Goal: Communication & Community: Participate in discussion

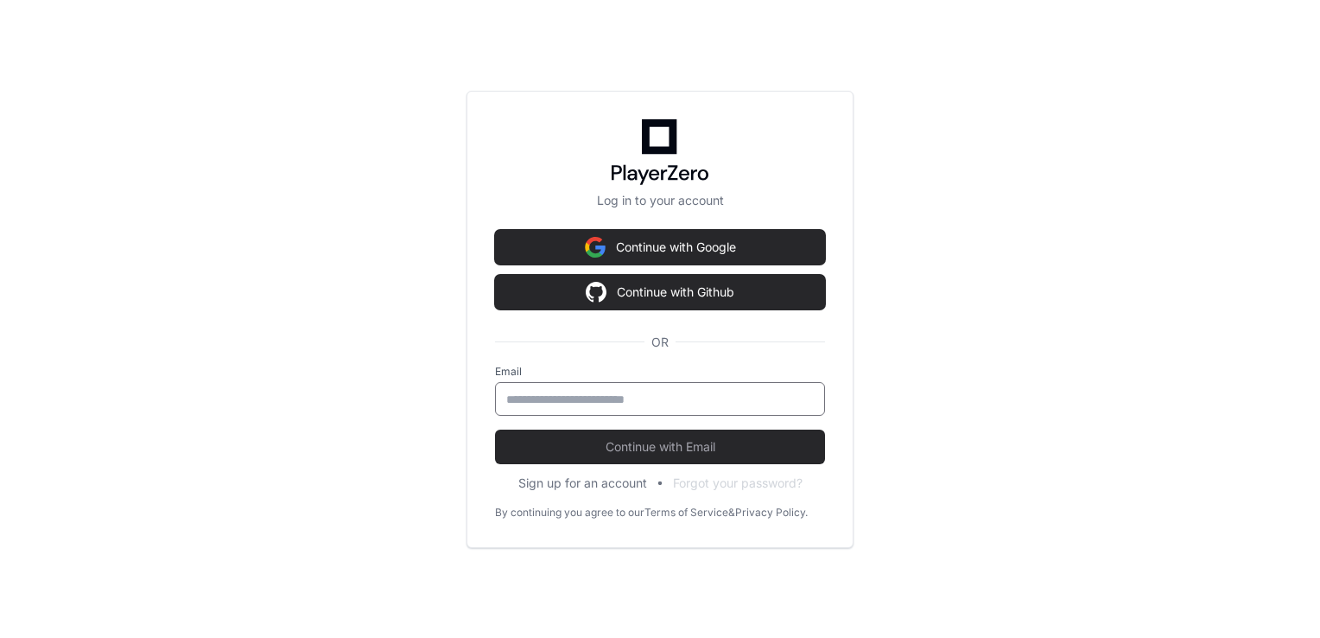
click at [543, 400] on input "email" at bounding box center [660, 399] width 308 height 17
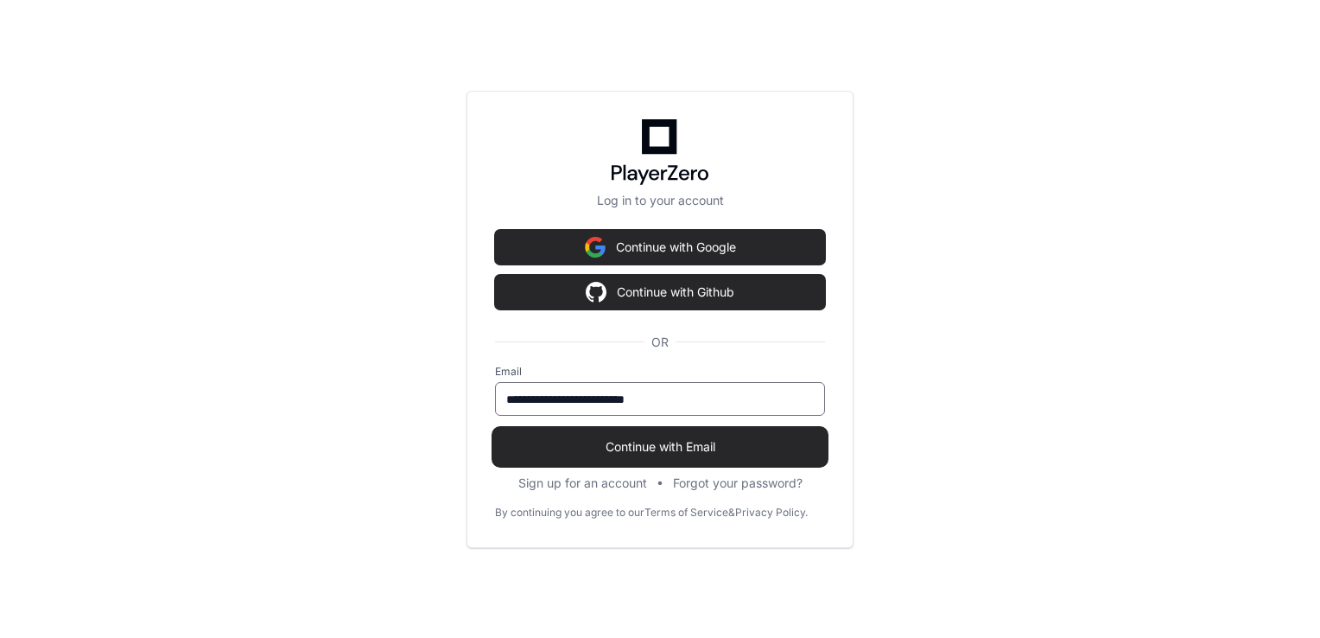
type input "**********"
click at [618, 444] on span "Continue with Email" at bounding box center [660, 446] width 330 height 17
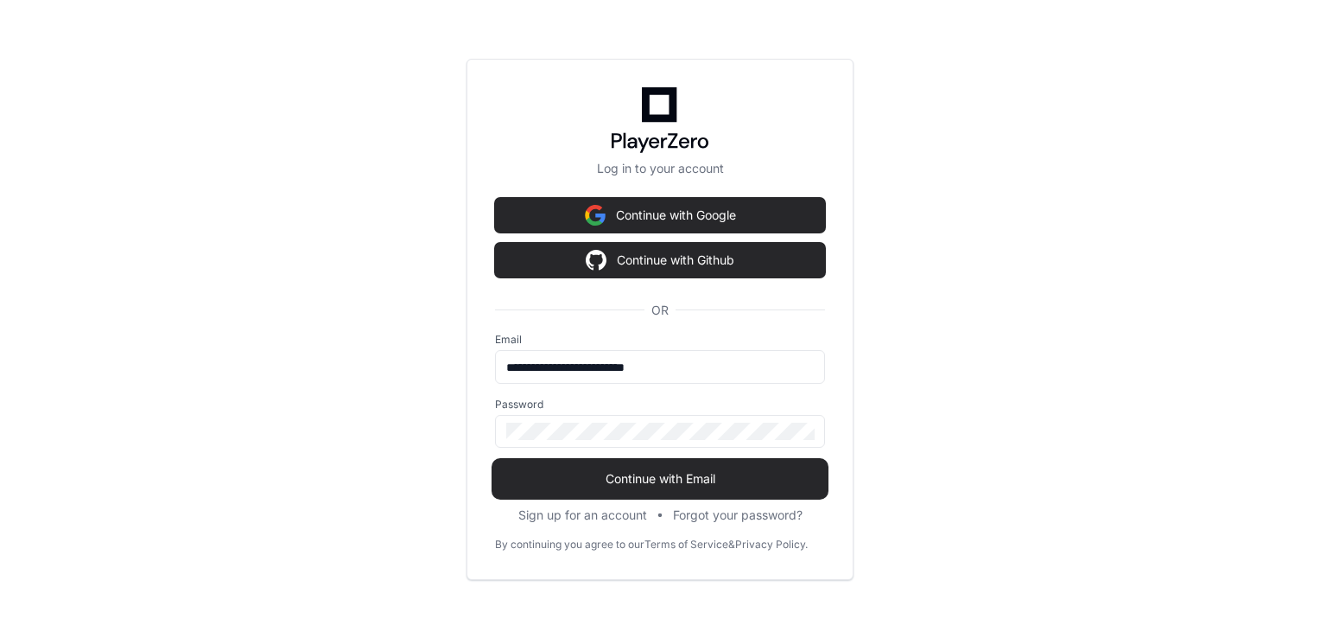
click at [681, 486] on button "Continue with Email" at bounding box center [660, 478] width 330 height 35
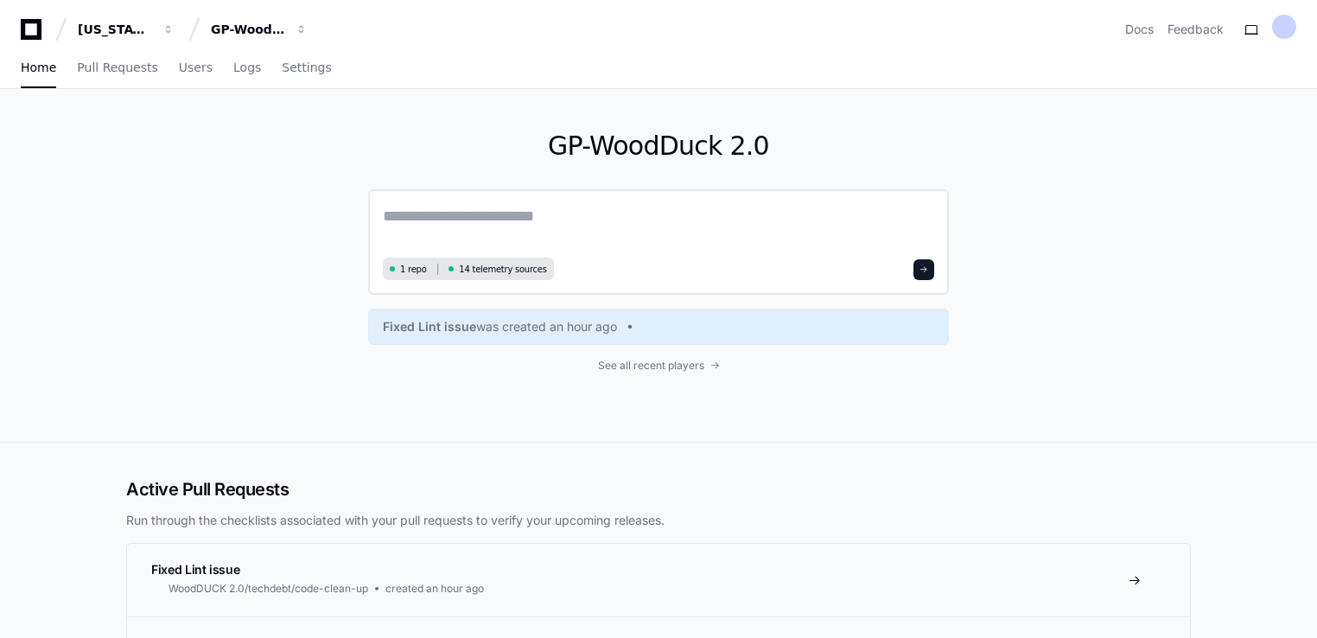
click at [540, 216] on textarea at bounding box center [658, 228] width 551 height 48
click at [518, 226] on textarea at bounding box center [658, 228] width 551 height 48
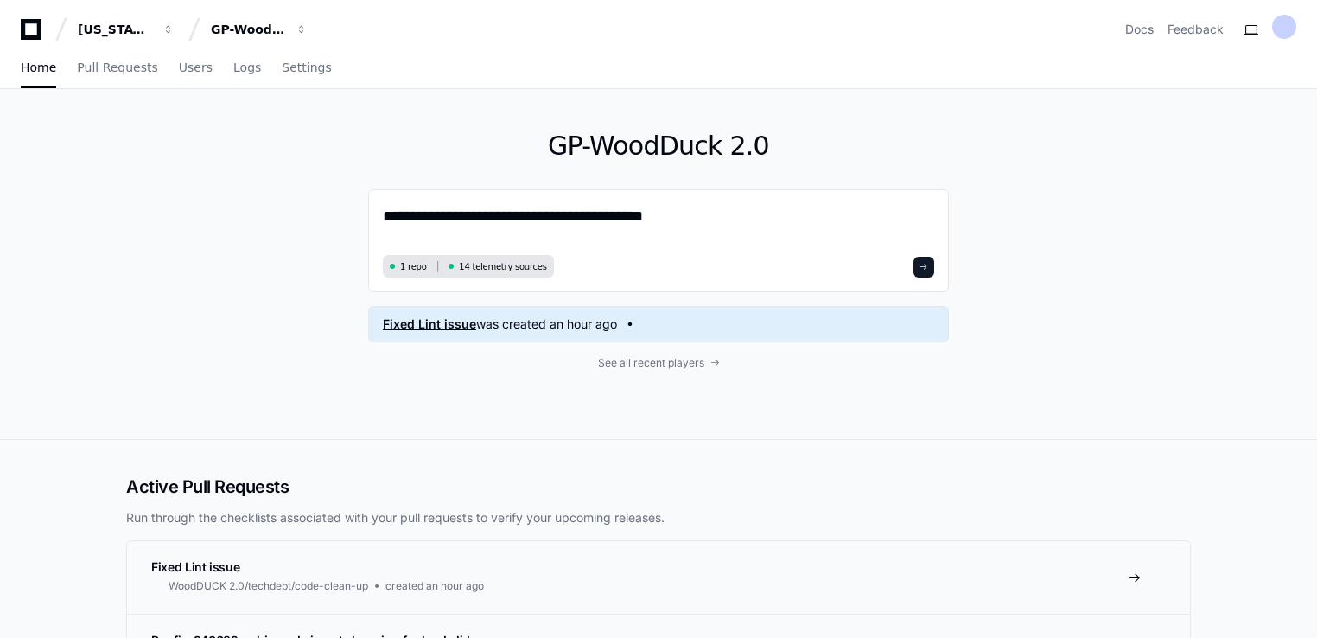
paste textarea "**********"
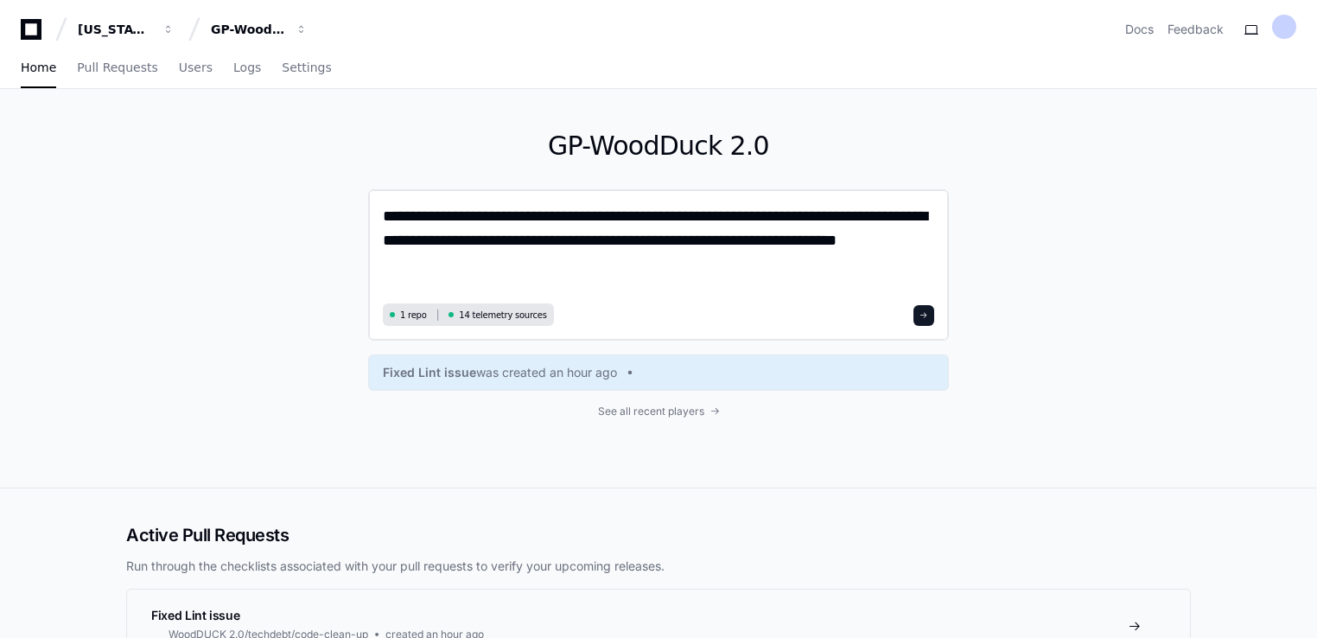
type textarea "**********"
click at [923, 323] on button at bounding box center [923, 315] width 21 height 21
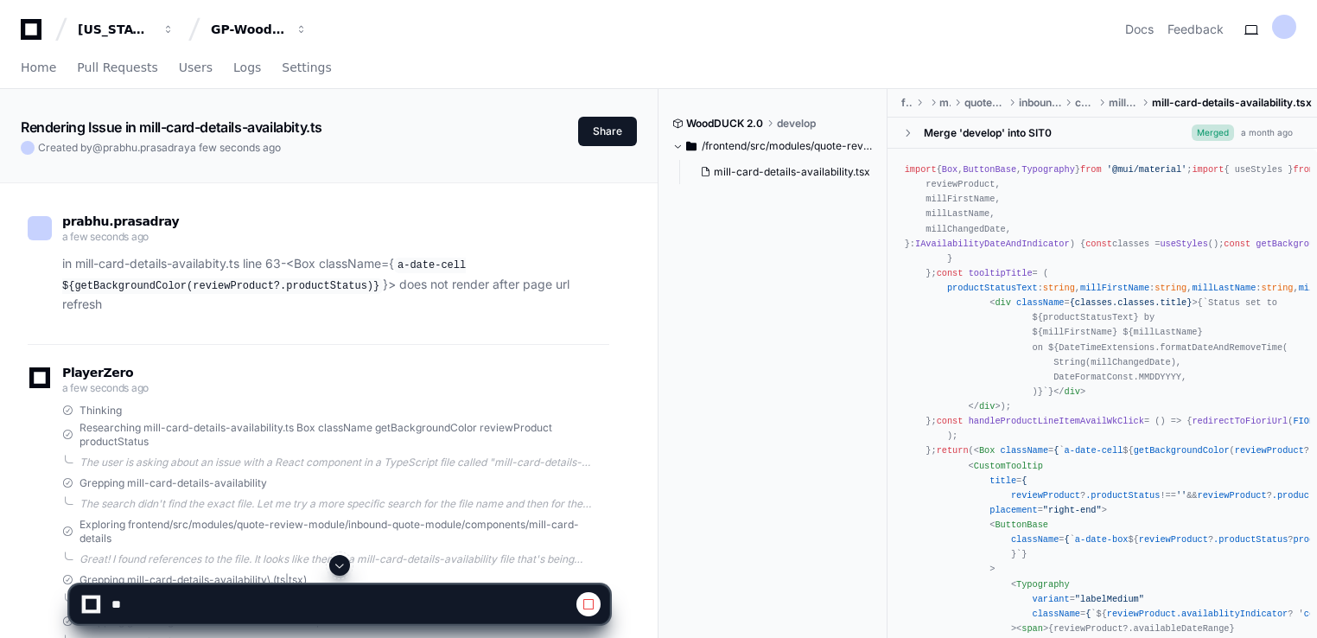
click at [769, 260] on div "WoodDUCK 2.0 develop /frontend/src/modules/quote-review-module/inbound-quote-mo…" at bounding box center [779, 385] width 215 height 593
click at [526, 300] on div "prabhu.prasadray a minute ago in mill-card-details-availabity.ts line 63-<Box c…" at bounding box center [318, 269] width 581 height 150
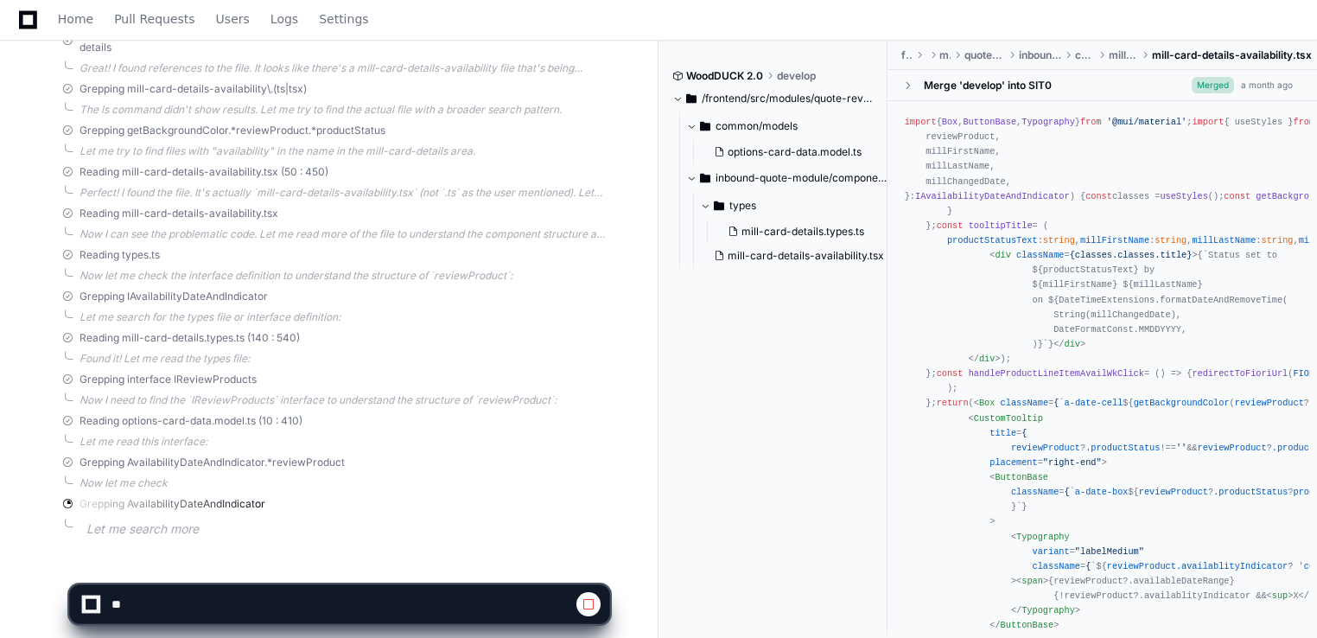
scroll to position [492, 0]
click at [403, 495] on div "Grepping AvailabilityDateAndIndicator" at bounding box center [335, 502] width 547 height 14
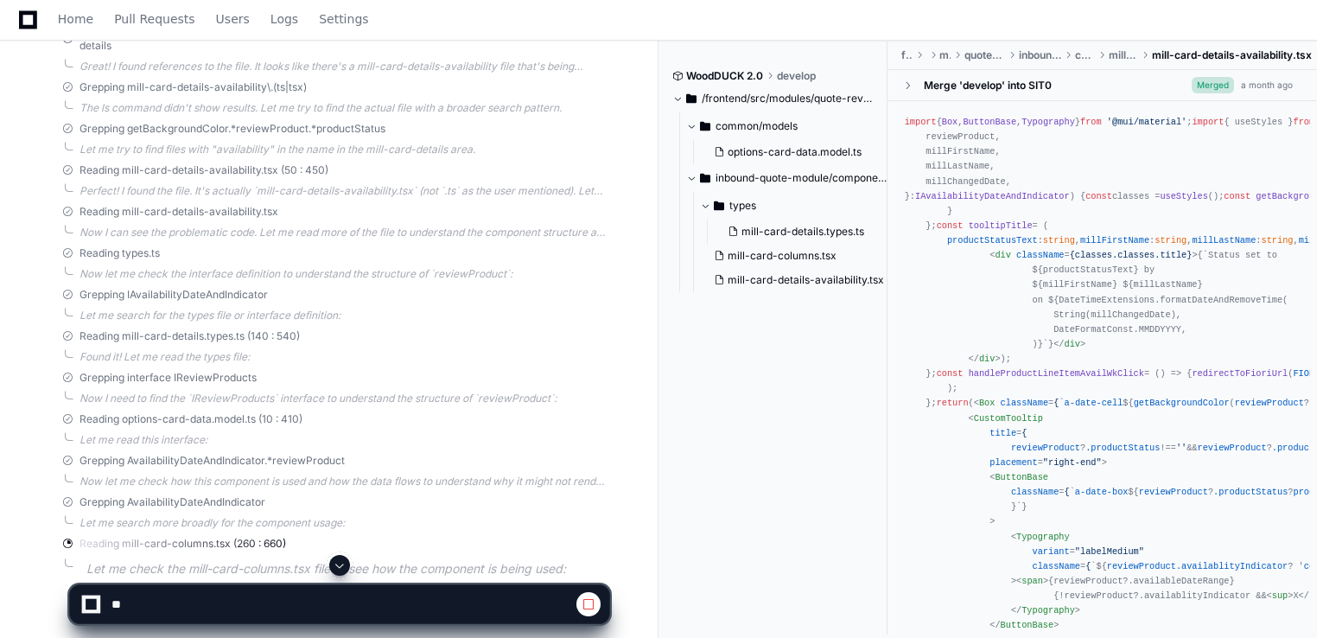
click at [292, 537] on div "Reading mill-card-columns.tsx (260 : 660) Let me check the mill-card-columns.ts…" at bounding box center [335, 558] width 547 height 42
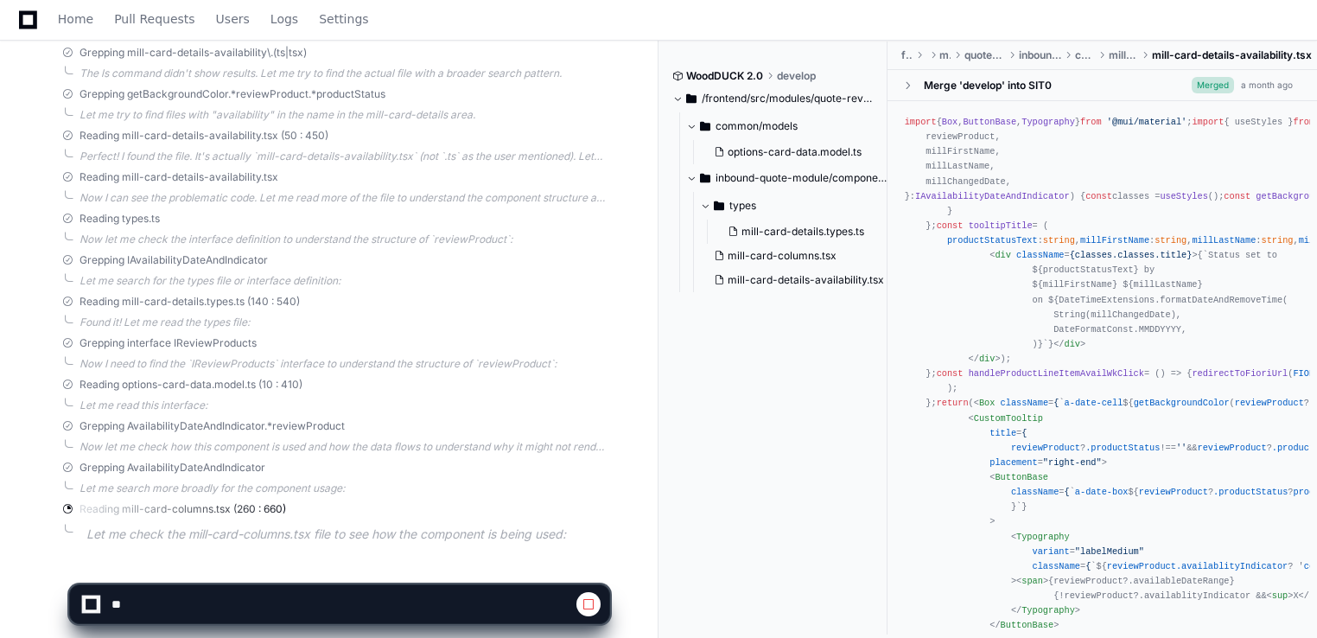
scroll to position [534, 0]
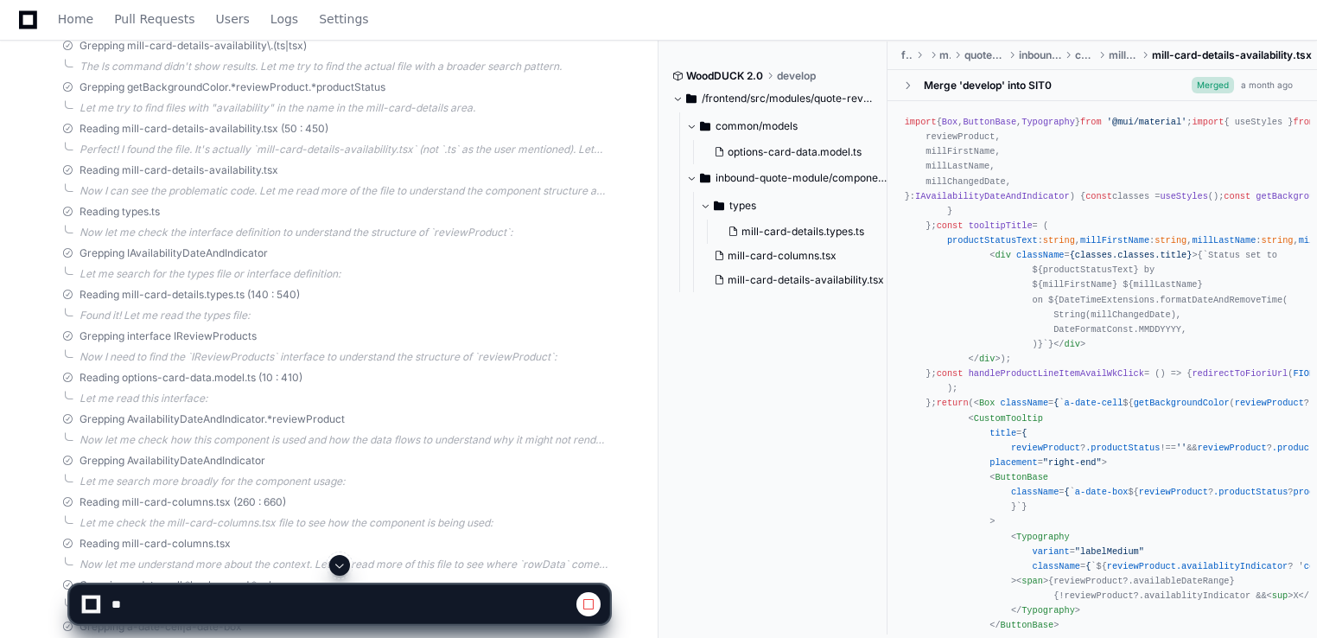
click at [346, 566] on span at bounding box center [340, 565] width 14 height 14
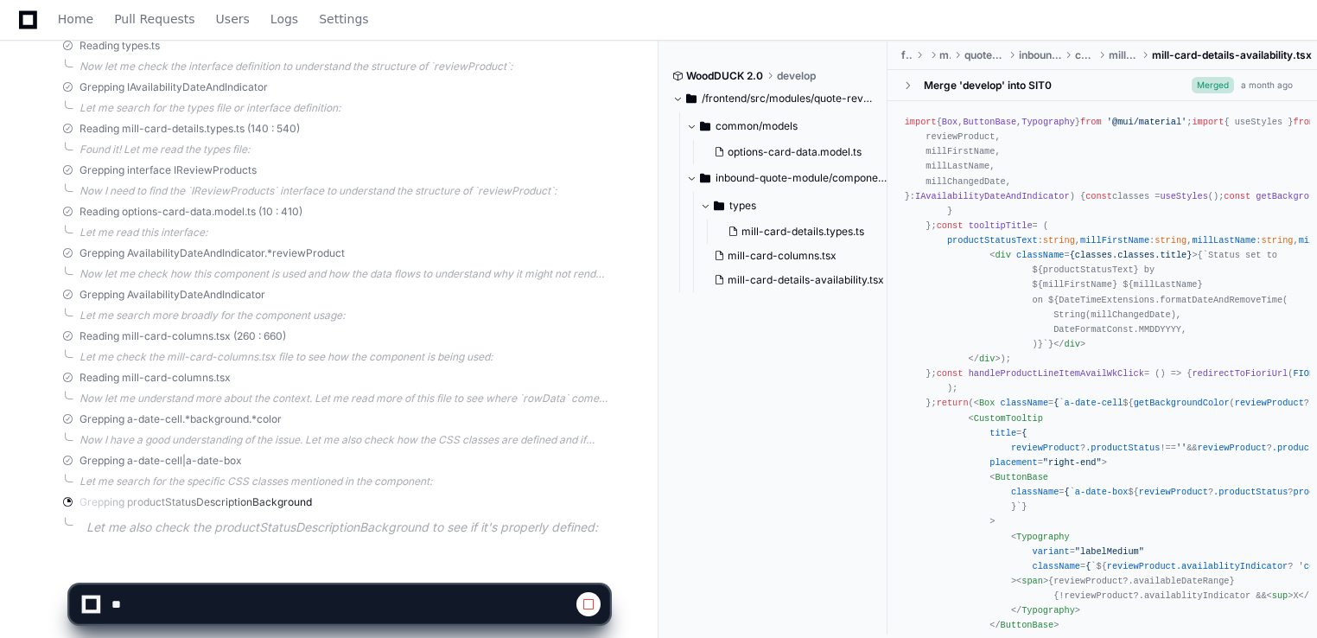
scroll to position [700, 0]
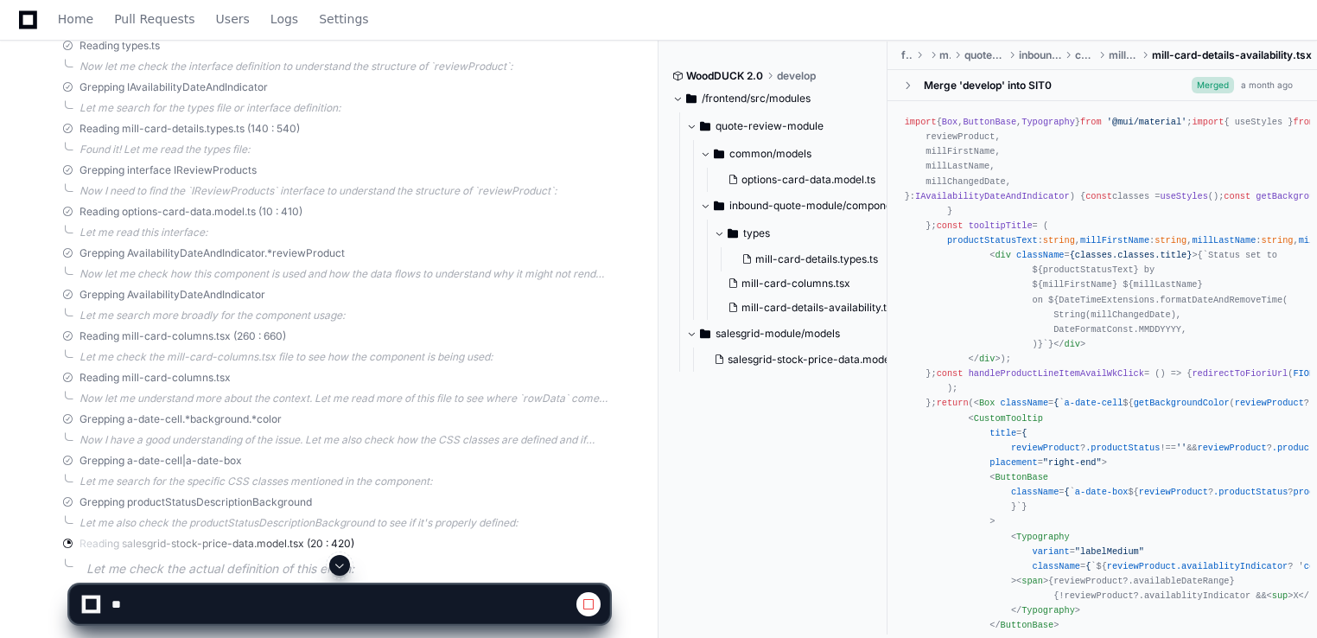
click at [342, 566] on span at bounding box center [340, 565] width 14 height 14
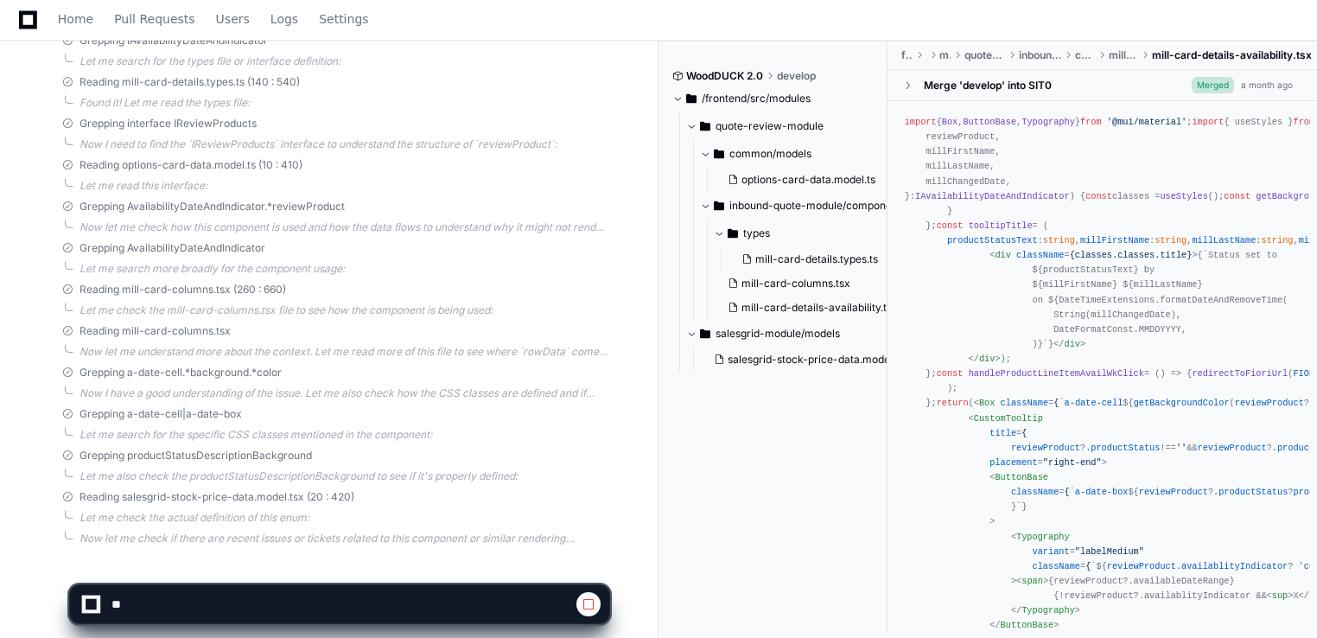
scroll to position [747, 0]
click at [334, 569] on span at bounding box center [340, 565] width 14 height 14
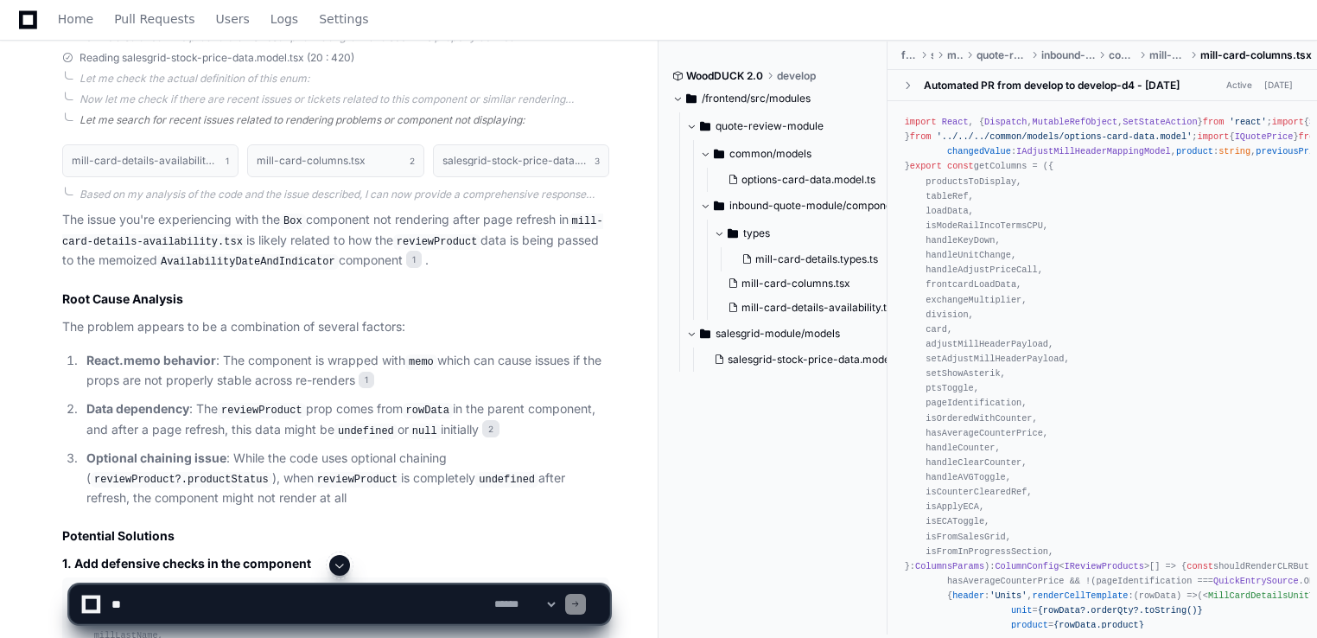
scroll to position [1186, 0]
